Goal: Task Accomplishment & Management: Use online tool/utility

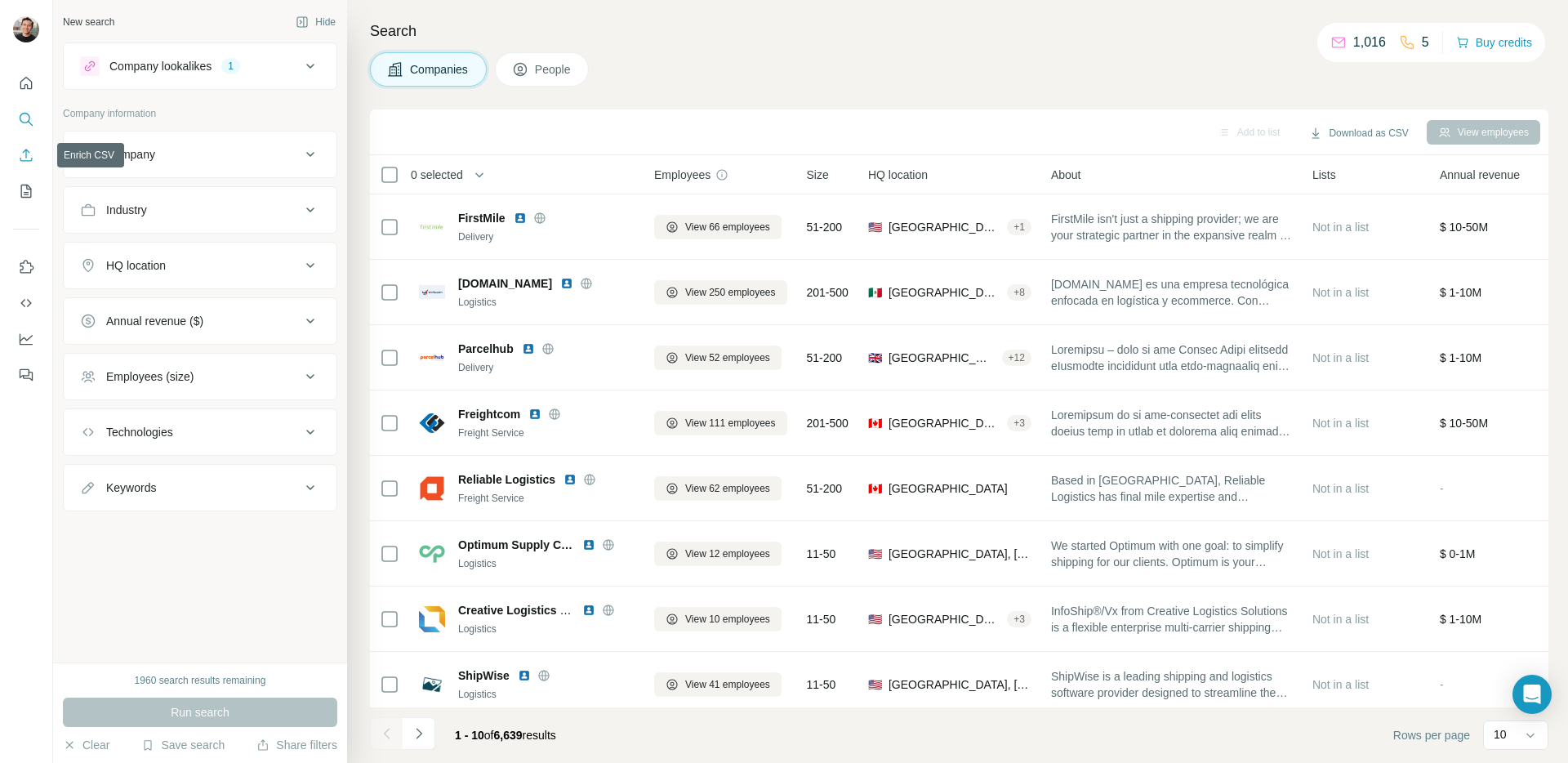
click at [16, 158] on button "Enrich CSV" at bounding box center [26, 155] width 26 height 29
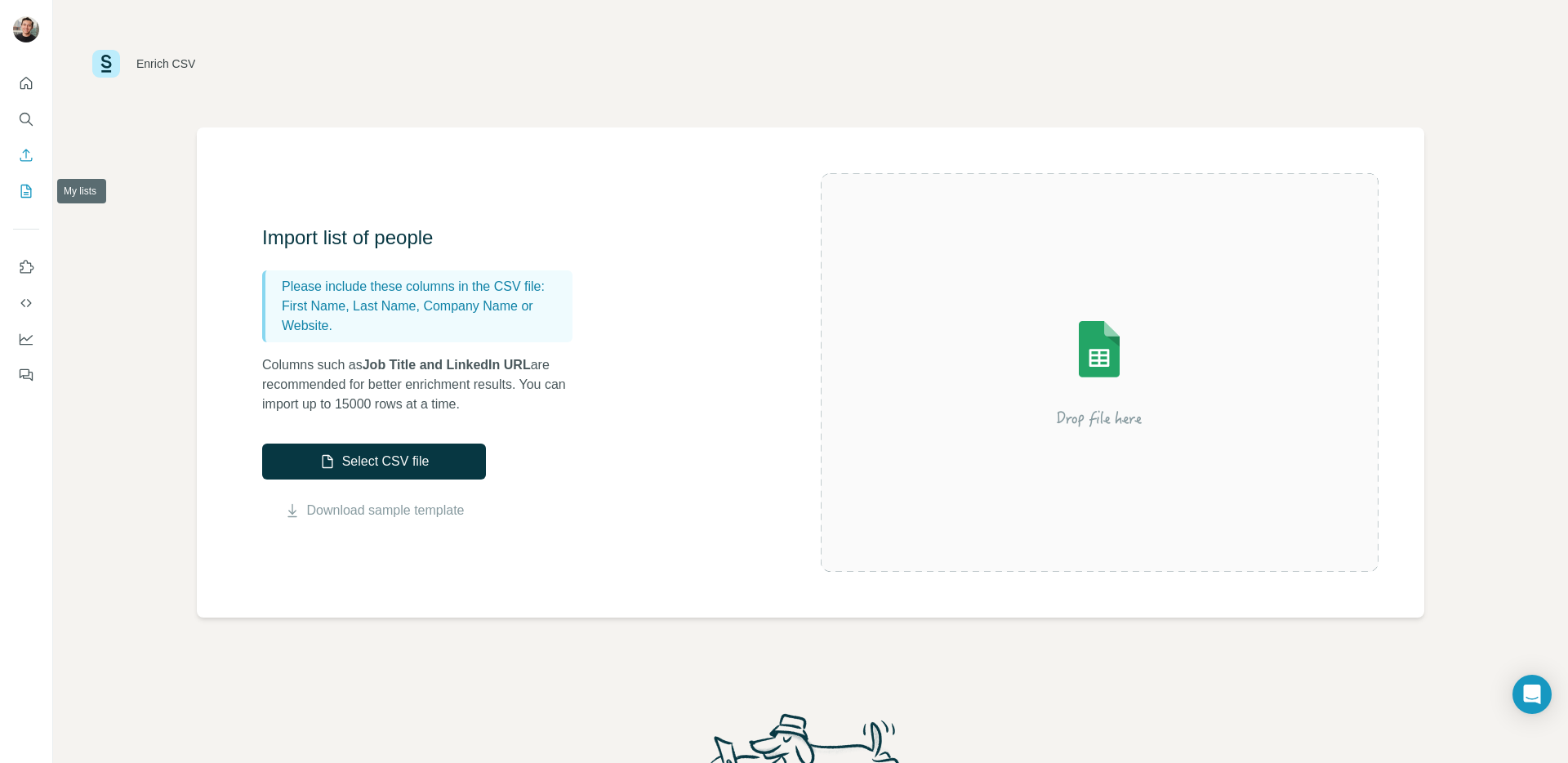
click at [24, 190] on icon "My lists" at bounding box center [25, 190] width 16 height 16
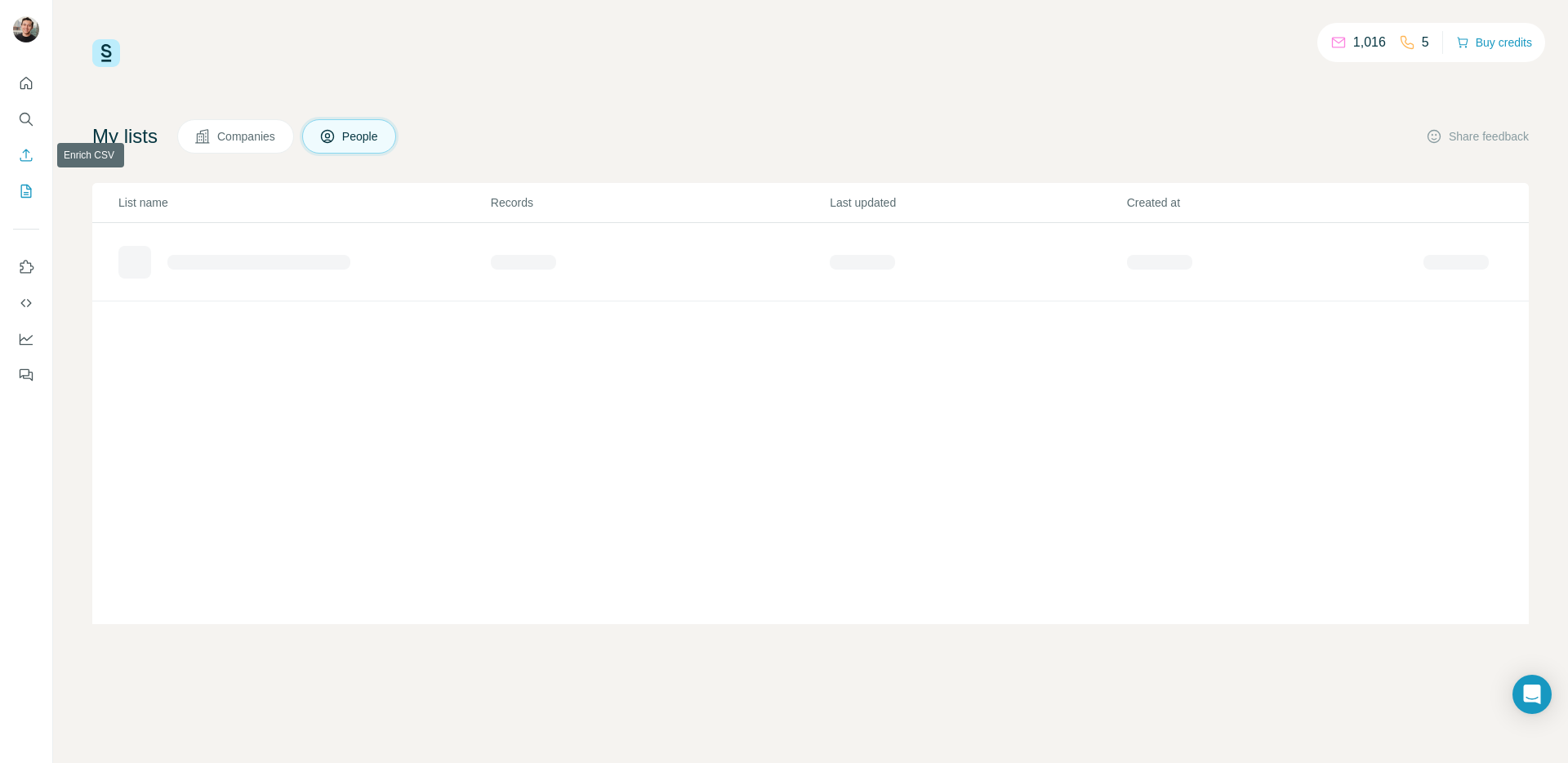
click at [20, 156] on icon "Enrich CSV" at bounding box center [25, 154] width 16 height 16
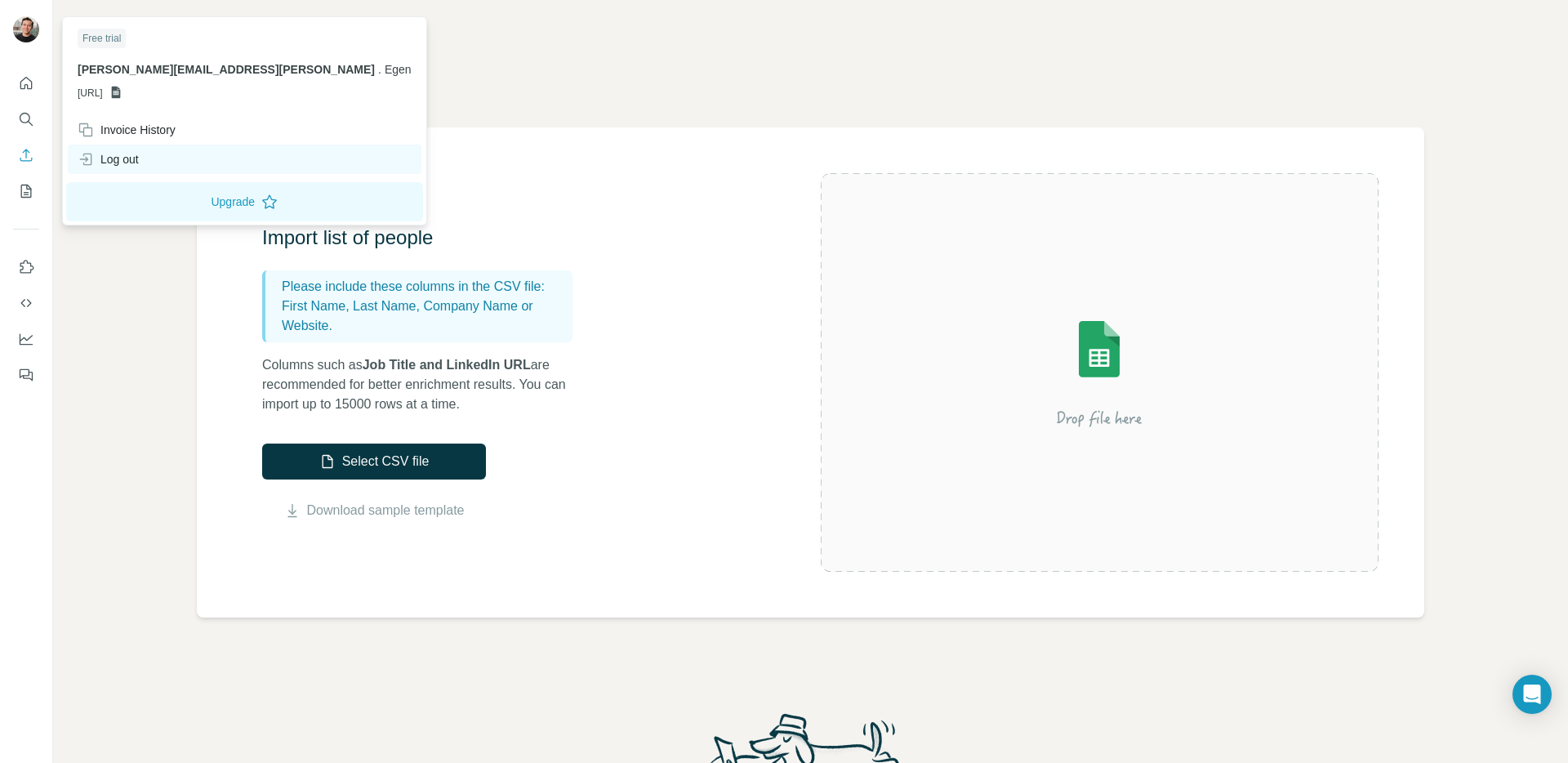
click at [176, 161] on div "Log out" at bounding box center [245, 158] width 354 height 29
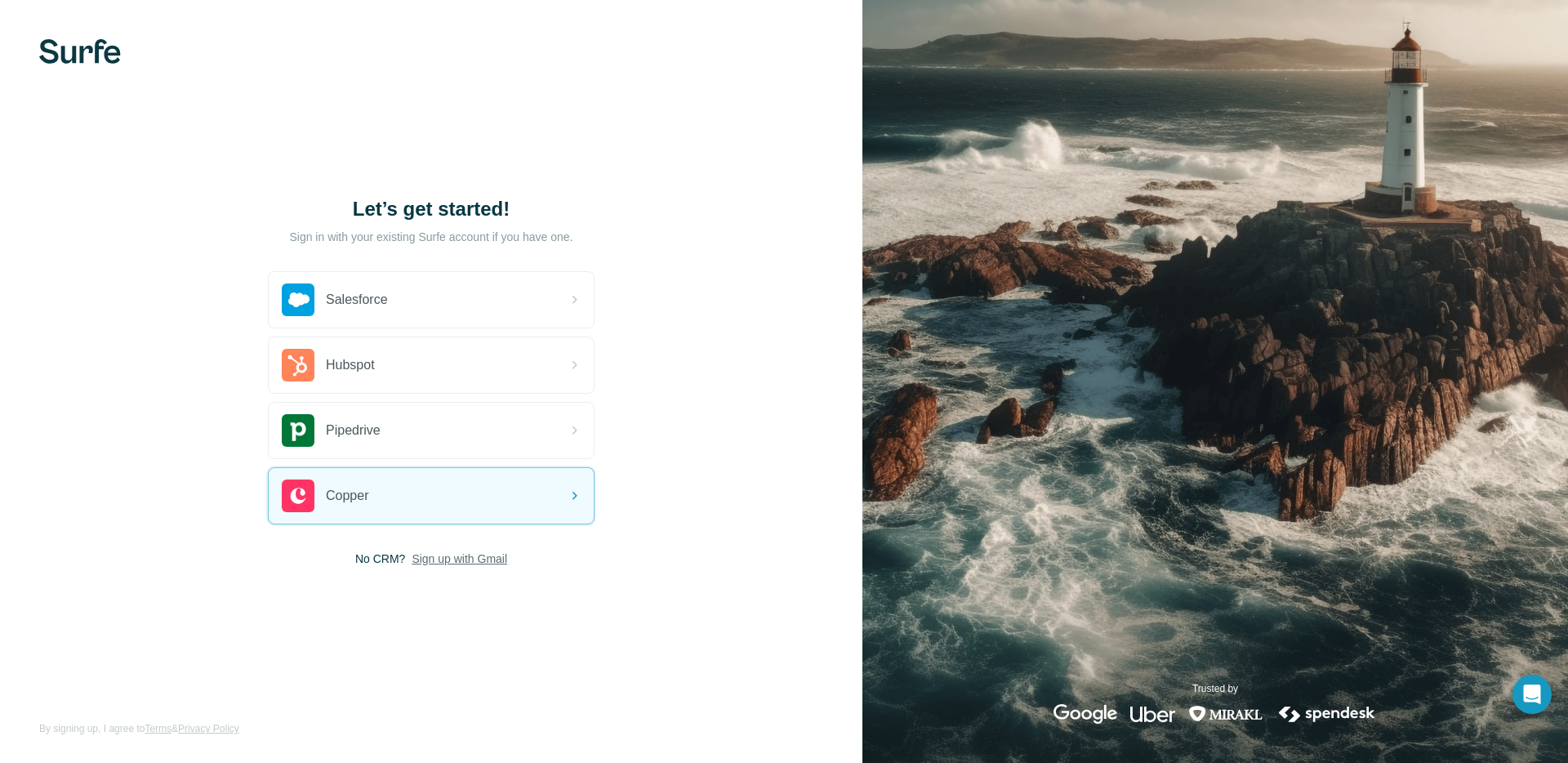
click at [457, 560] on span "Sign up with Gmail" at bounding box center [459, 558] width 96 height 16
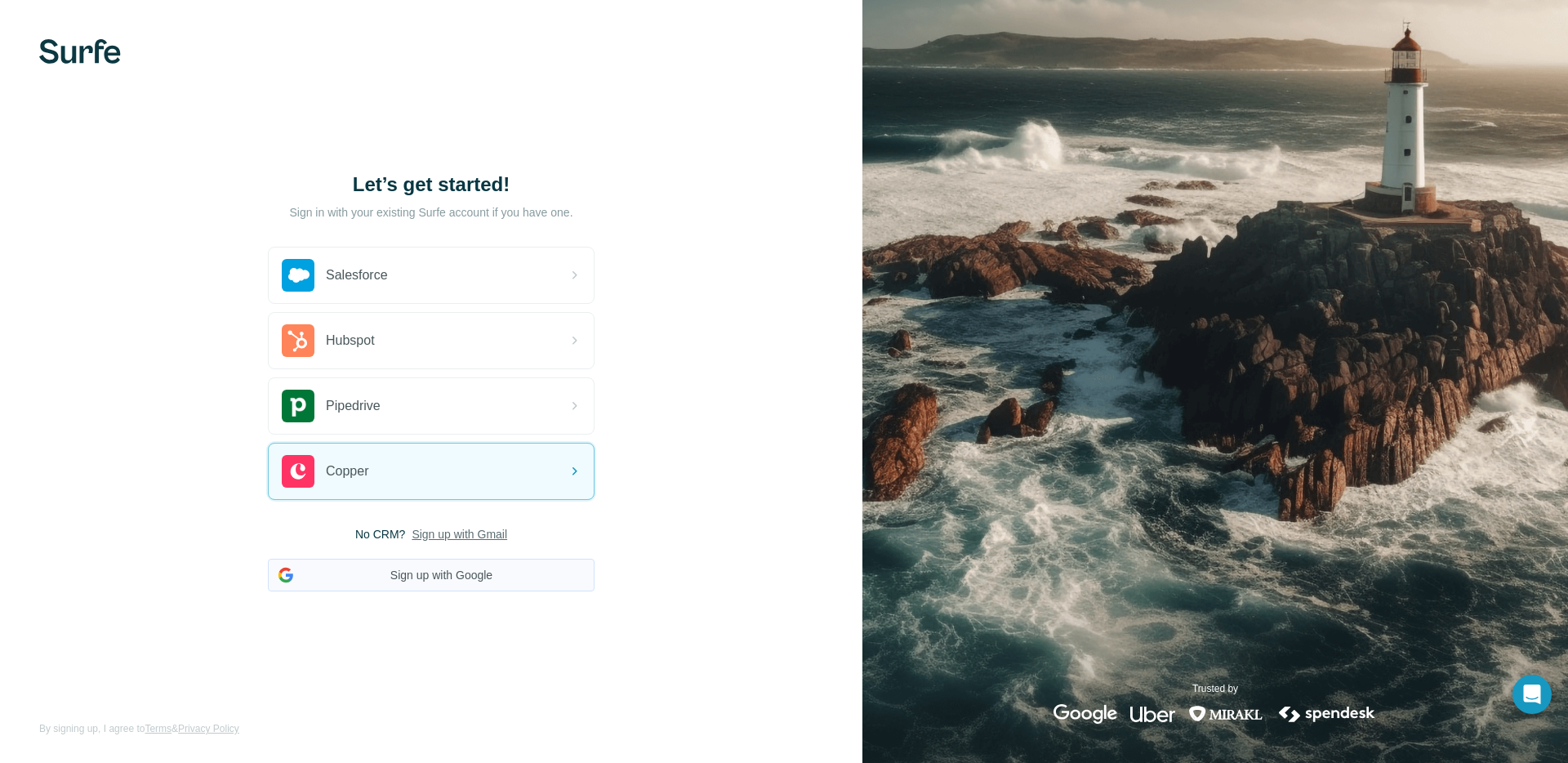
click at [462, 572] on button "Sign up with Google" at bounding box center [432, 574] width 327 height 33
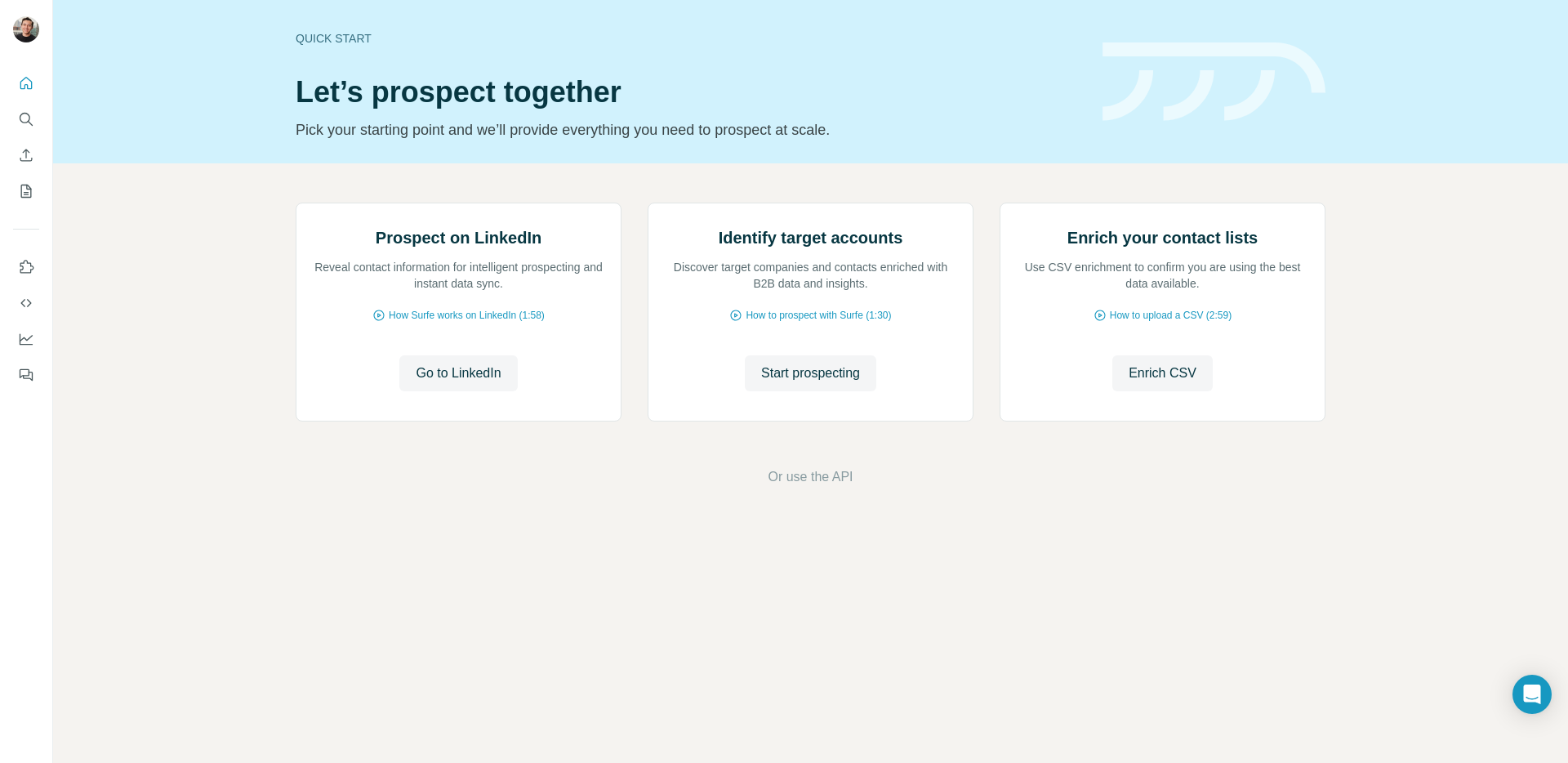
click at [1027, 140] on p "Pick your starting point and we’ll provide everything you need to prospect at s…" at bounding box center [689, 129] width 787 height 23
click at [1181, 323] on span "How to upload a CSV (2:59)" at bounding box center [1170, 315] width 122 height 15
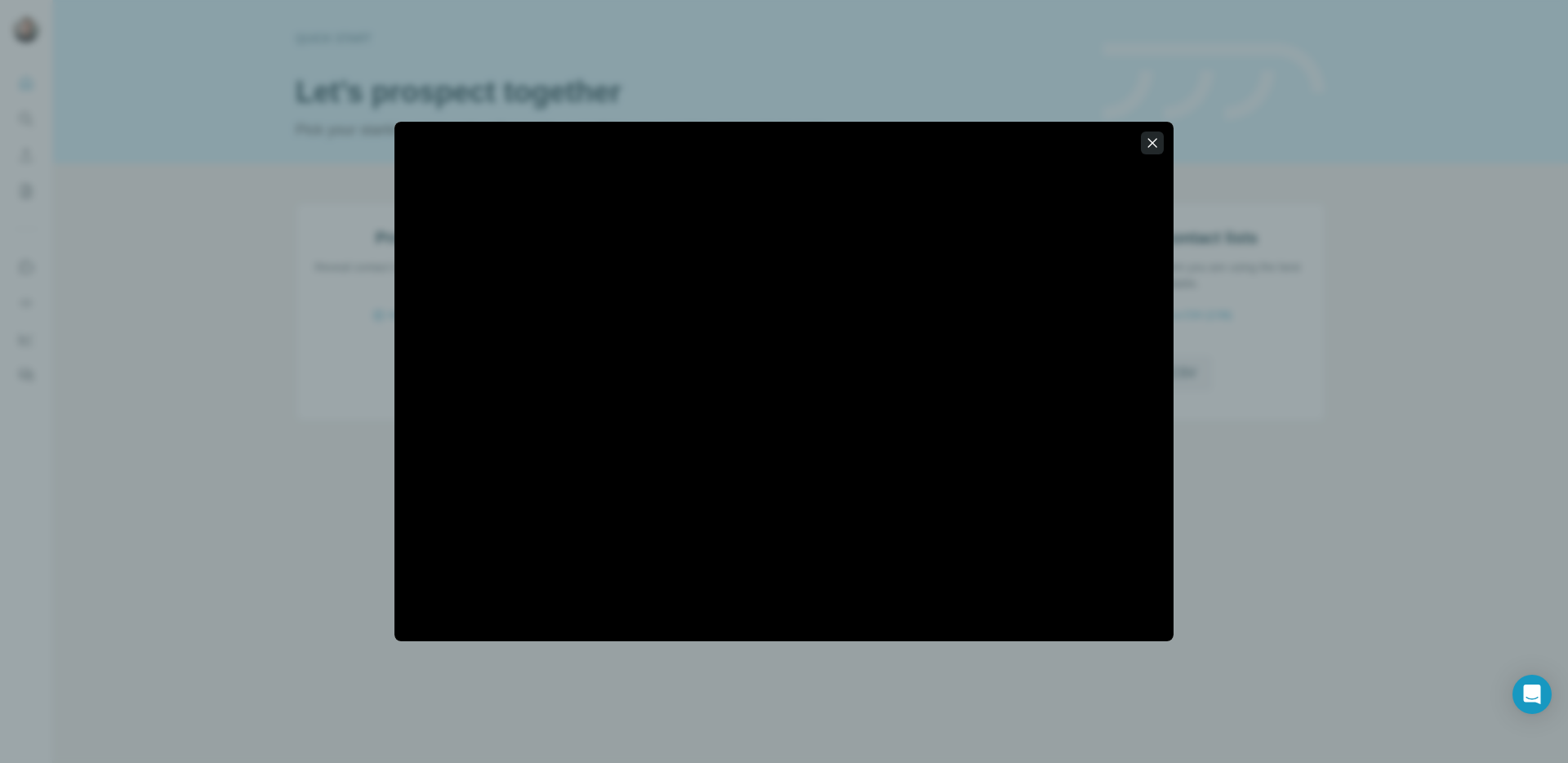
click at [1146, 143] on icon "button" at bounding box center [1151, 143] width 16 height 16
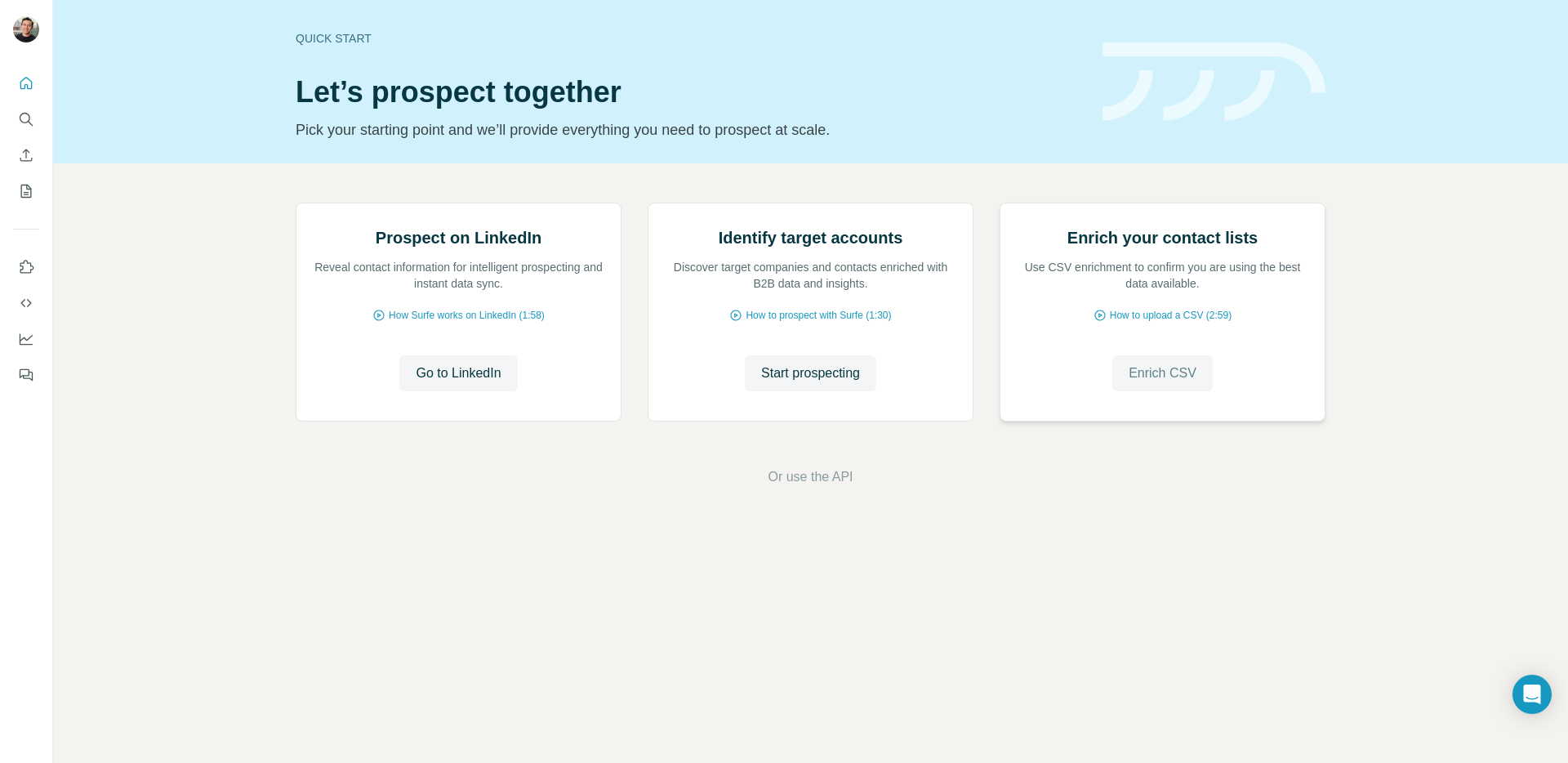
drag, startPoint x: 1172, startPoint y: 548, endPoint x: 1160, endPoint y: 545, distance: 12.4
click at [1172, 383] on span "Enrich CSV" at bounding box center [1162, 373] width 68 height 19
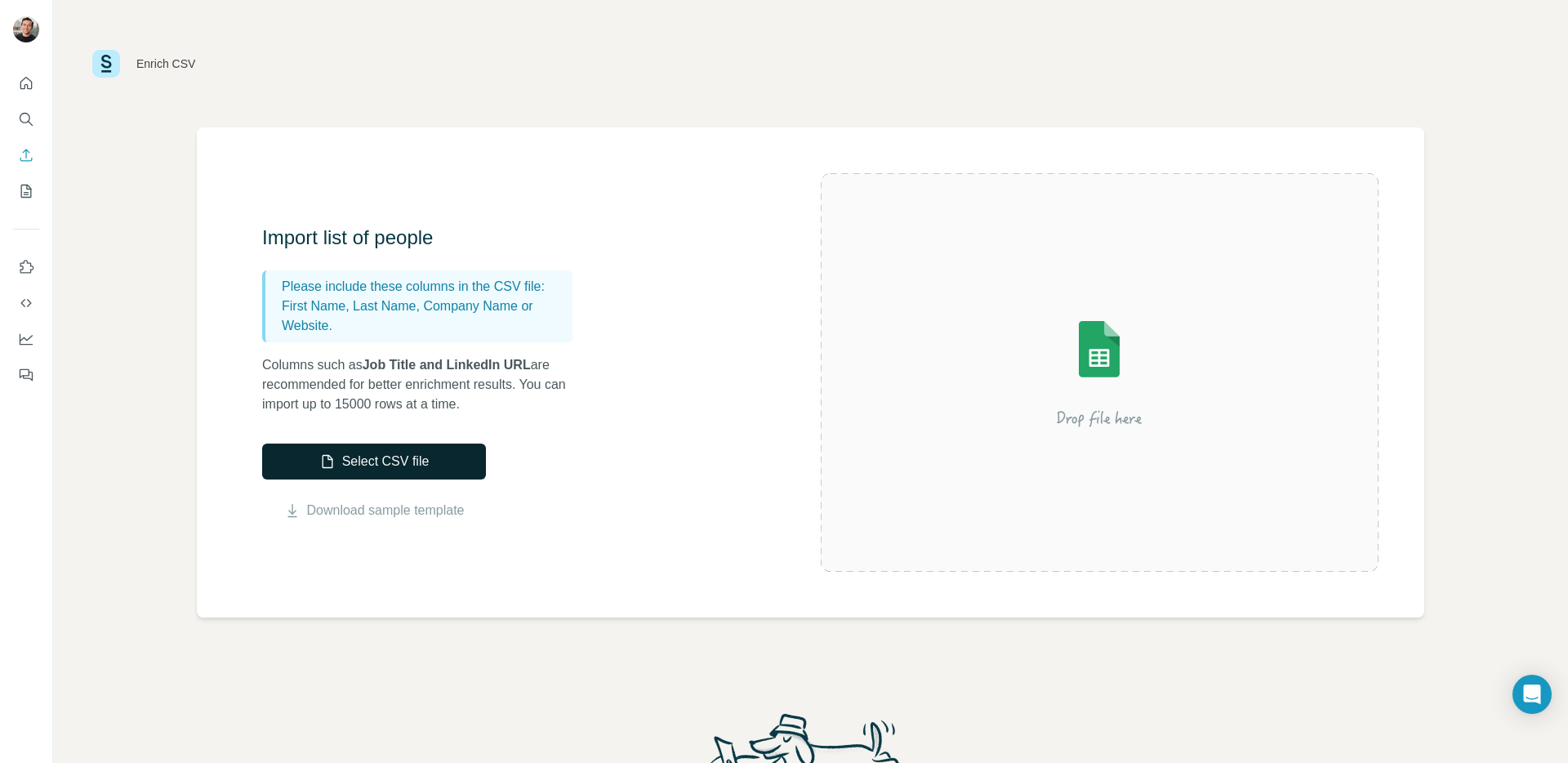
click at [406, 462] on button "Select CSV file" at bounding box center [374, 461] width 224 height 36
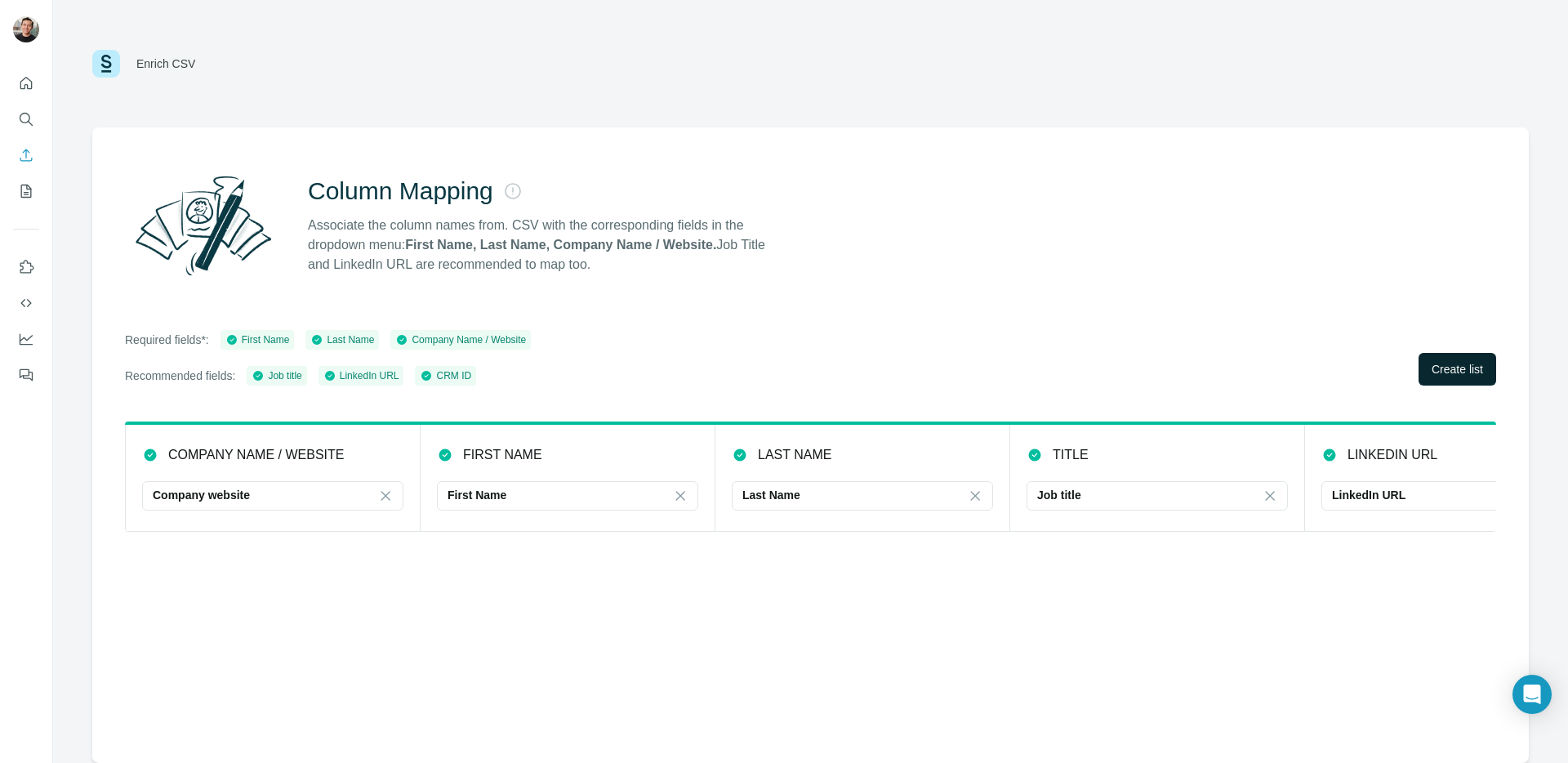
click at [1432, 368] on span "Create list" at bounding box center [1457, 369] width 51 height 16
click at [278, 703] on span "Close" at bounding box center [268, 704] width 29 height 16
click at [525, 633] on div "Column Mapping Associate the column names from. CSV with the corresponding fiel…" at bounding box center [810, 445] width 1436 height 636
click at [22, 160] on icon "Enrich CSV" at bounding box center [25, 154] width 16 height 16
click at [23, 182] on button "My lists" at bounding box center [26, 190] width 26 height 29
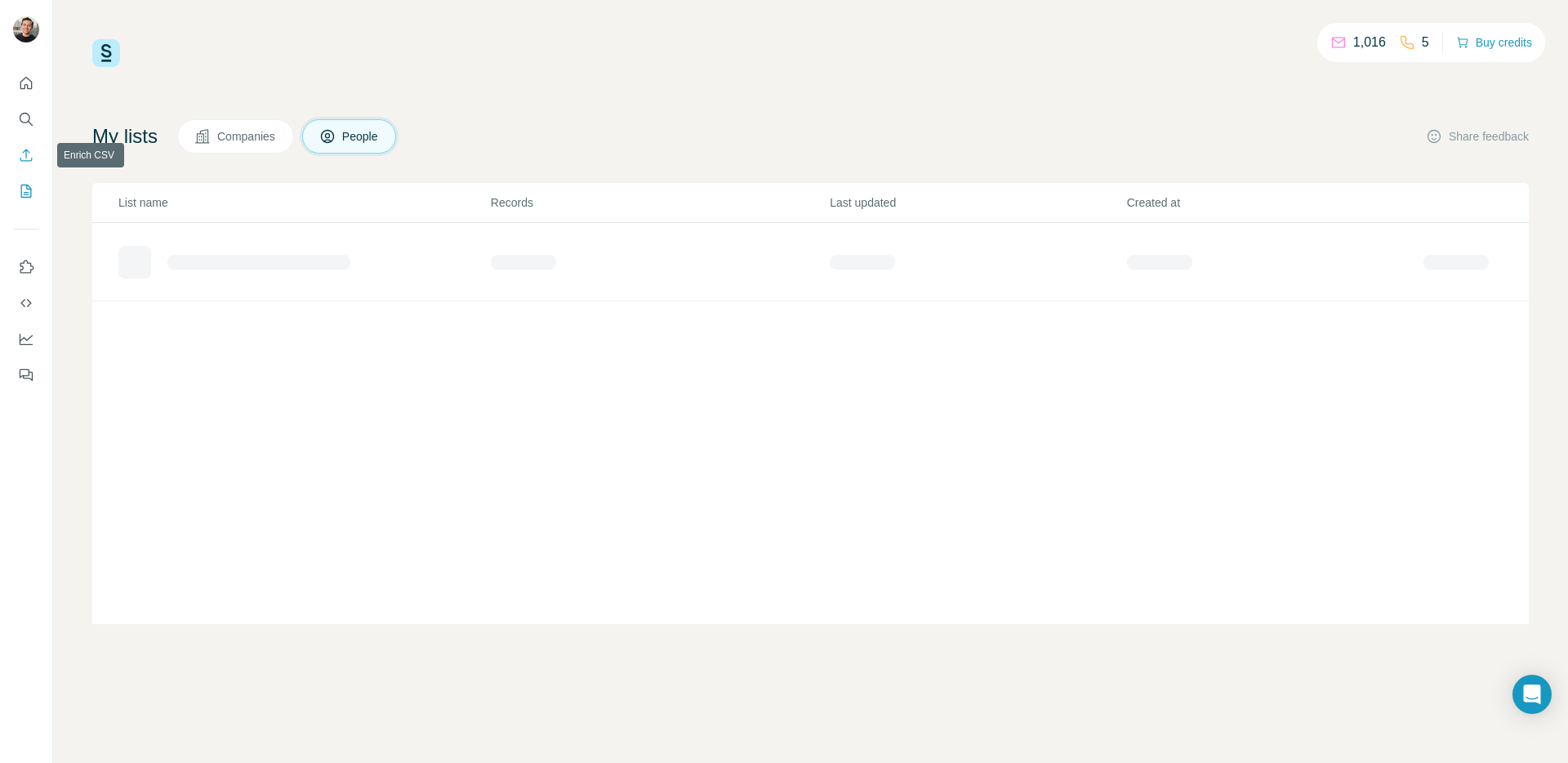
click at [23, 159] on icon "Enrich CSV" at bounding box center [25, 154] width 16 height 16
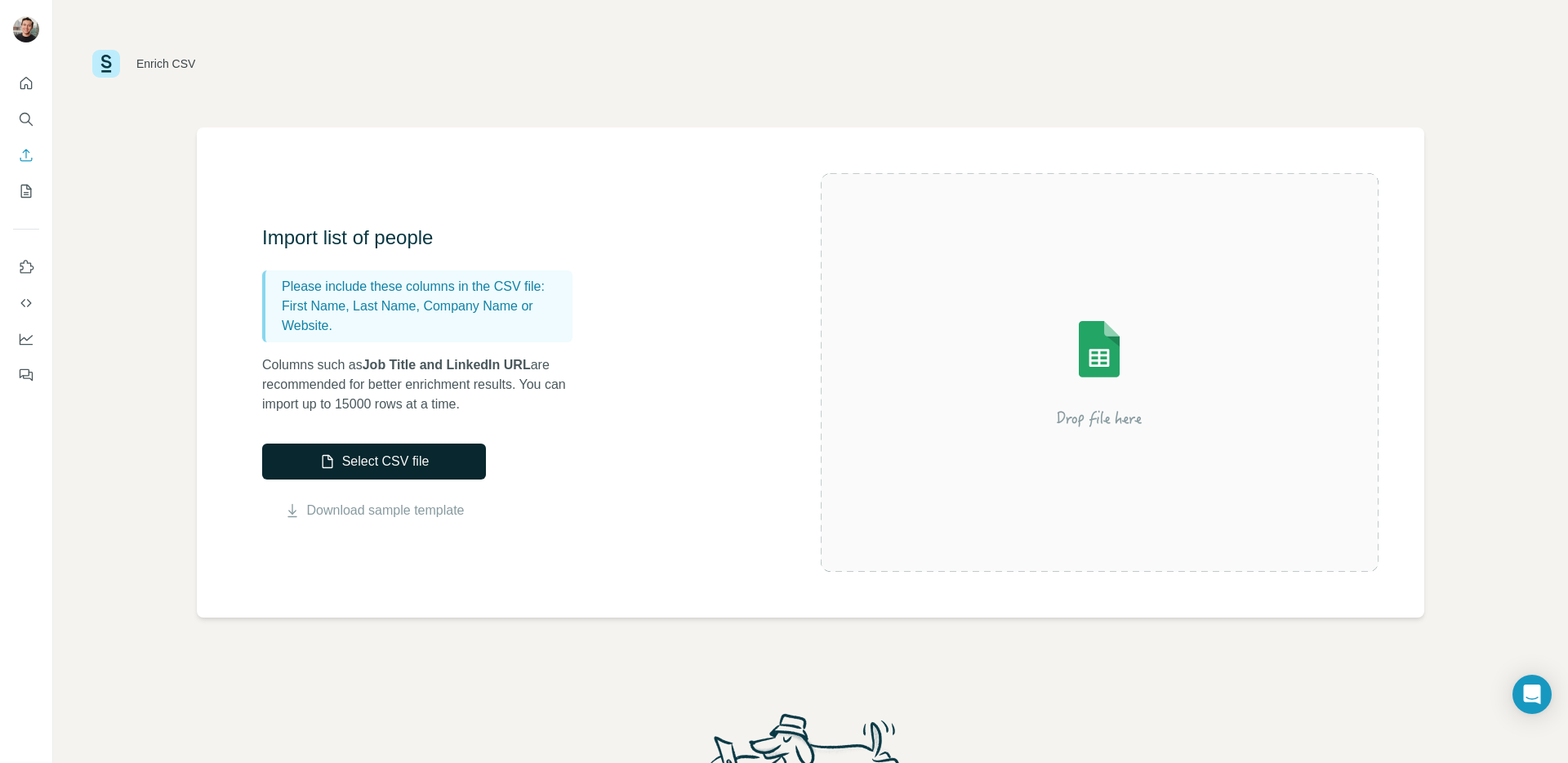
click at [334, 461] on button "Select CSV file" at bounding box center [374, 461] width 224 height 36
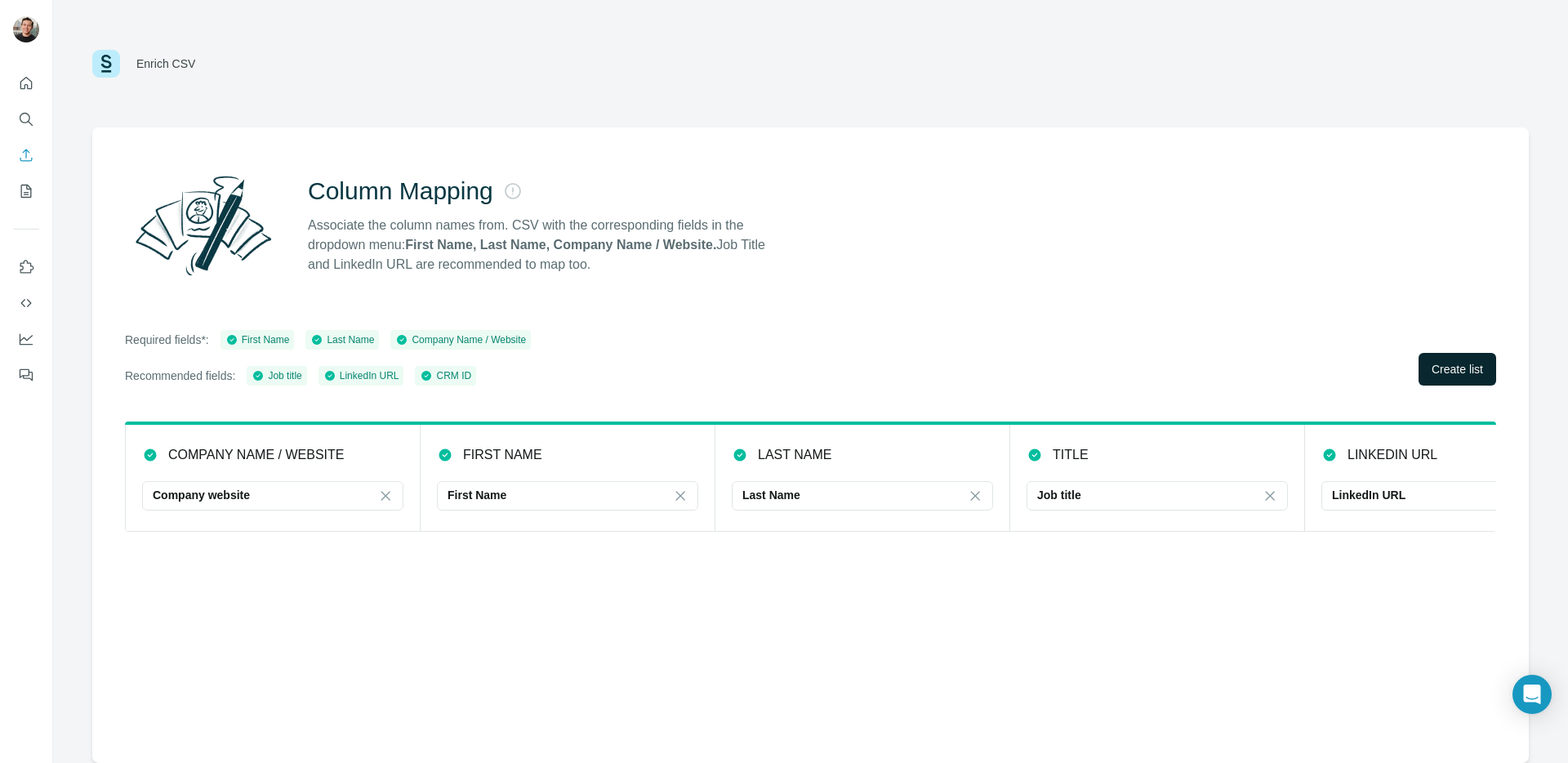
click at [1466, 367] on span "Create list" at bounding box center [1457, 369] width 51 height 16
click at [575, 729] on div "Column Mapping Associate the column names from. CSV with the corresponding fiel…" at bounding box center [810, 445] width 1436 height 636
click at [26, 195] on icon "My lists" at bounding box center [25, 190] width 16 height 16
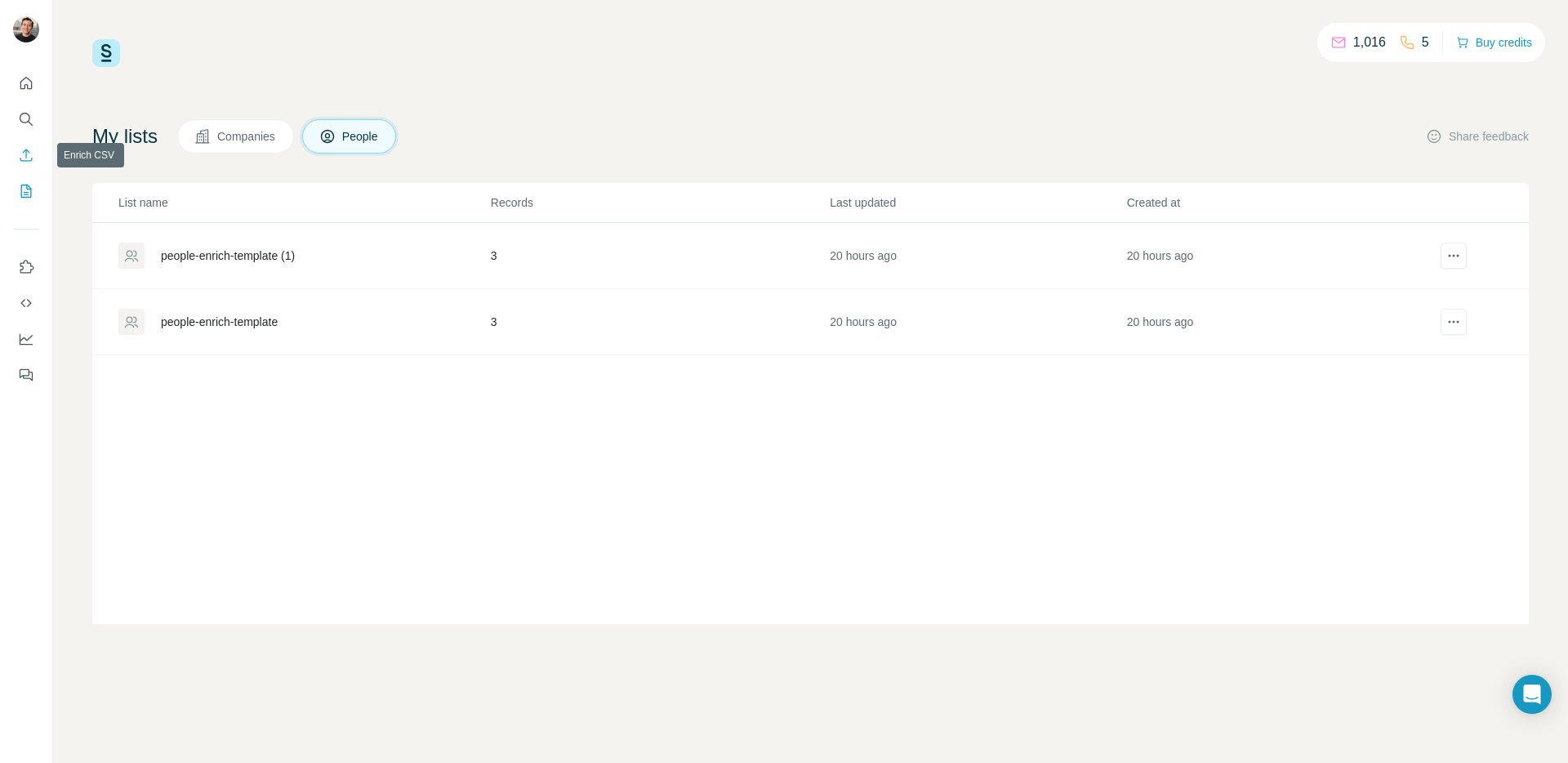
click at [22, 163] on icon "Enrich CSV" at bounding box center [25, 154] width 16 height 16
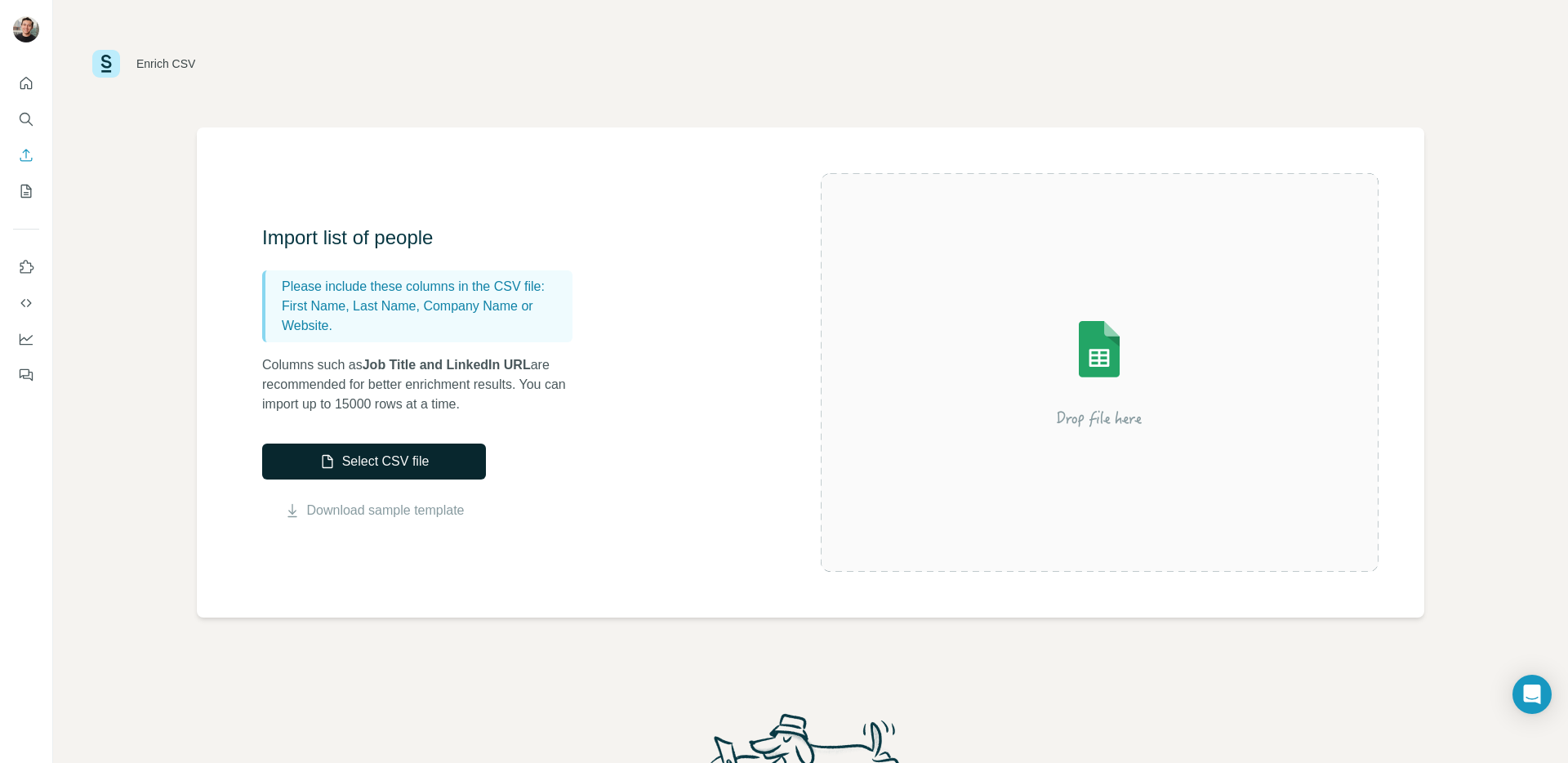
click at [388, 458] on button "Select CSV file" at bounding box center [374, 461] width 224 height 36
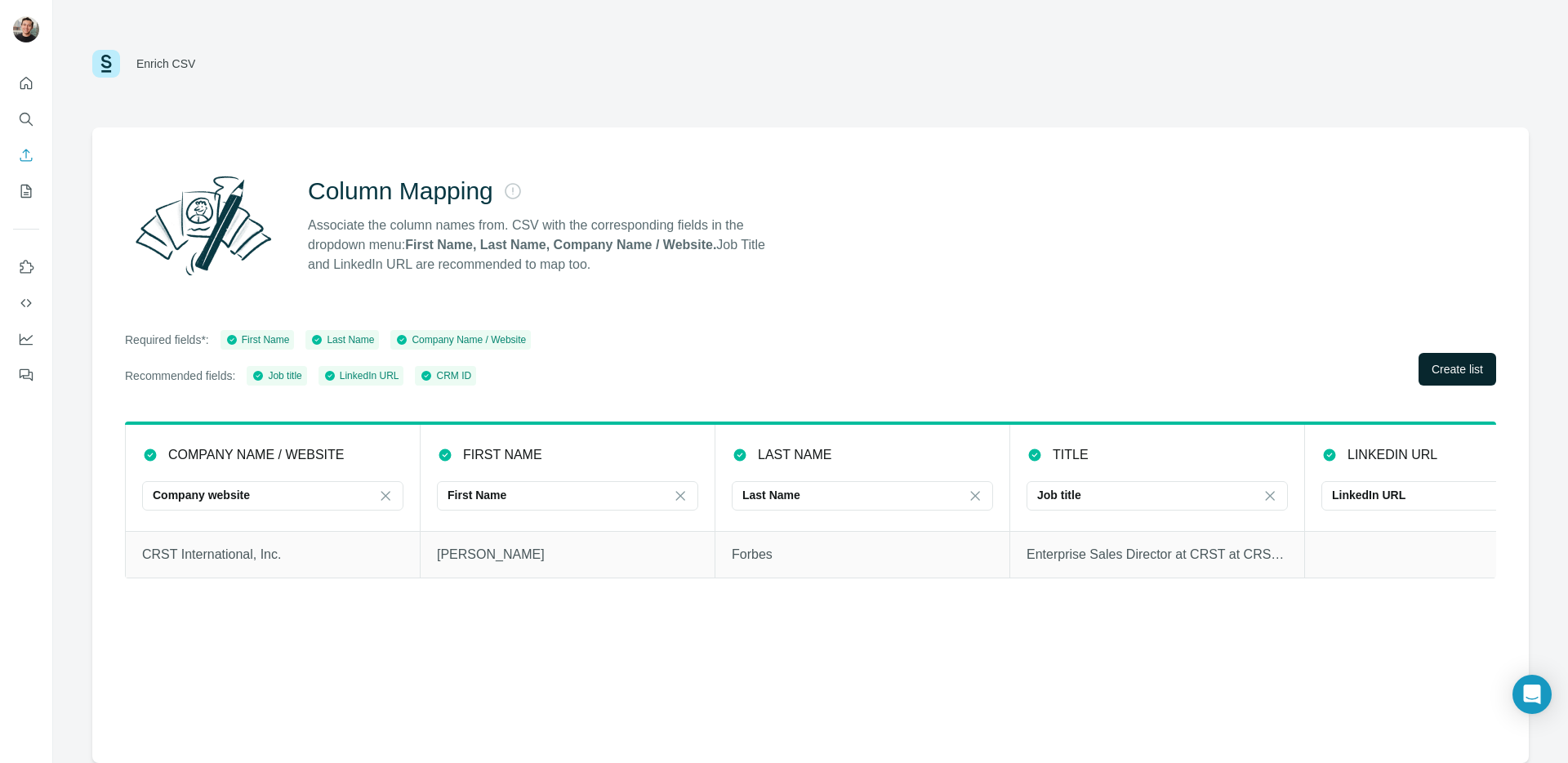
click at [1482, 371] on span "Create list" at bounding box center [1457, 369] width 51 height 16
click at [261, 703] on span "Close" at bounding box center [268, 704] width 29 height 16
click at [21, 192] on icon "My lists" at bounding box center [26, 191] width 11 height 13
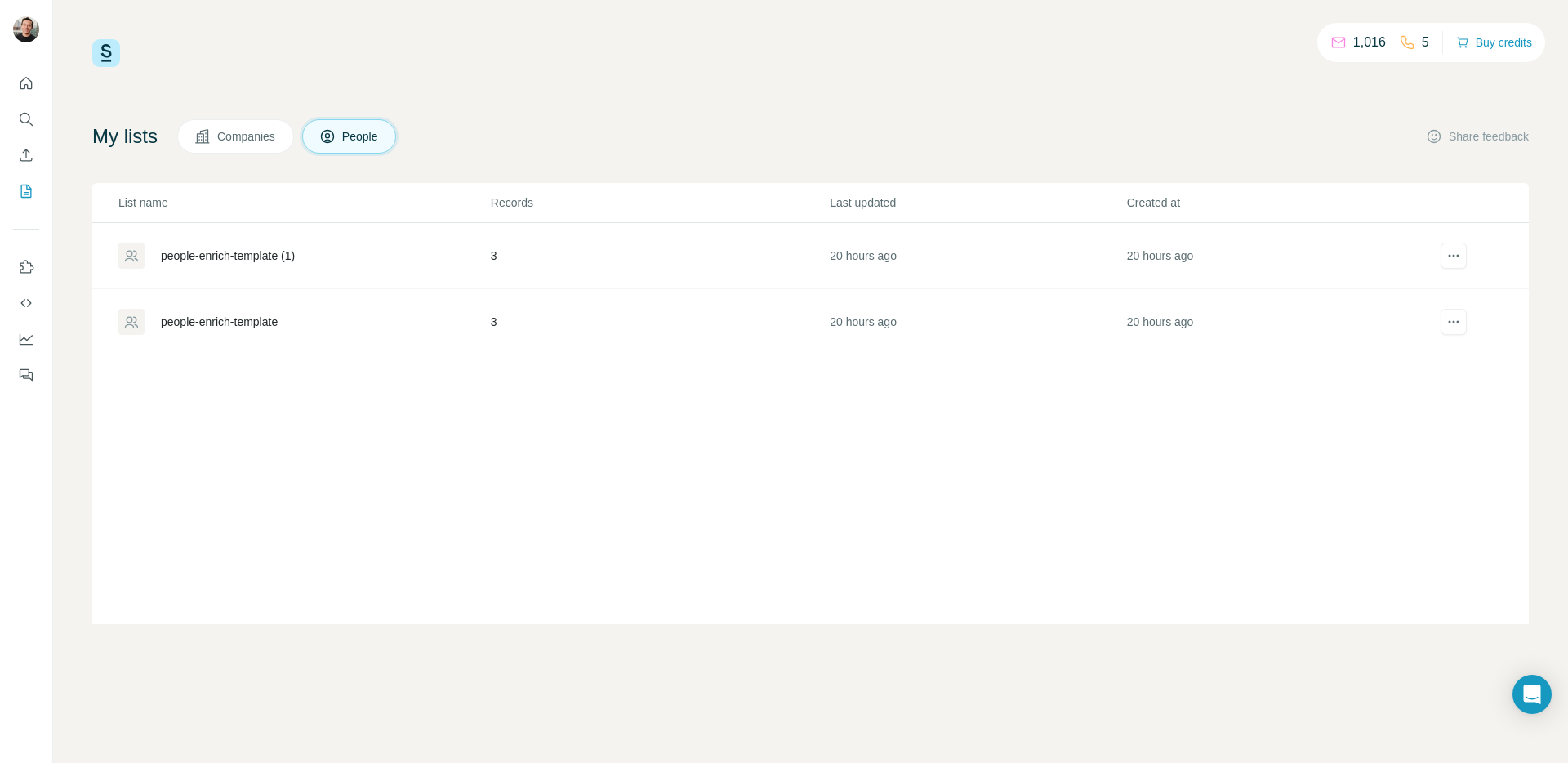
click at [909, 79] on div "1,016 5 Buy credits My lists Companies People Share feedback List name Records …" at bounding box center [810, 332] width 1436 height 585
